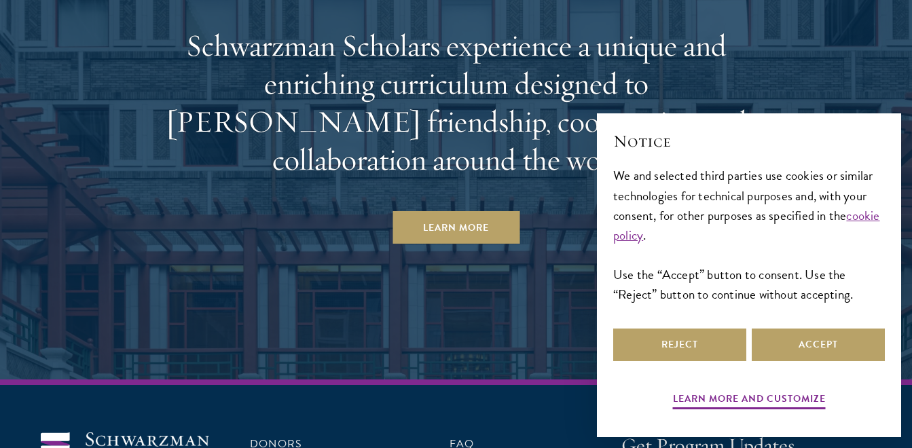
scroll to position [6975, 0]
